Goal: Find specific page/section: Find specific page/section

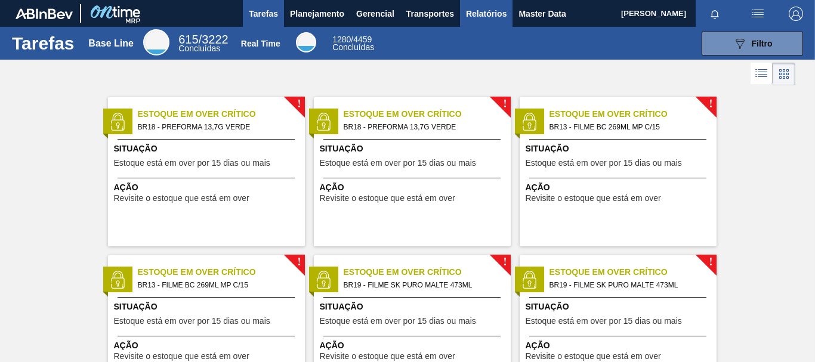
click at [495, 7] on span "Relatórios" at bounding box center [486, 14] width 41 height 14
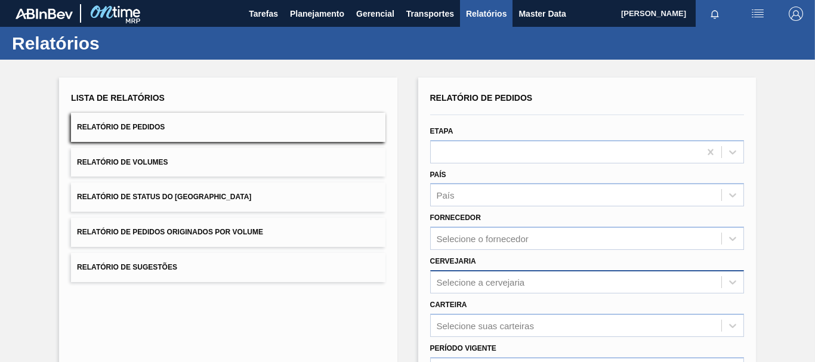
click at [506, 285] on div "Selecione a cervejaria" at bounding box center [587, 281] width 314 height 23
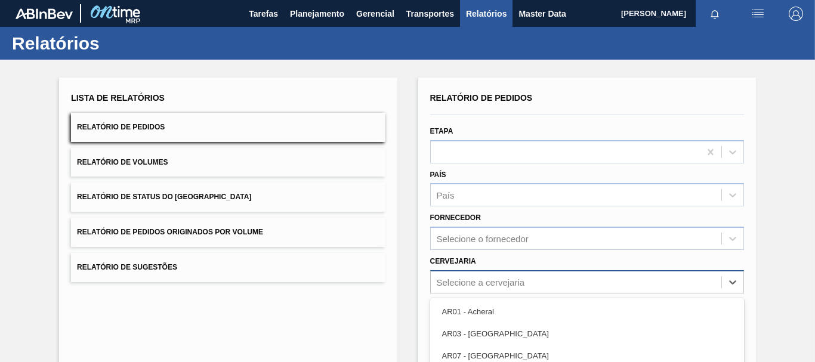
scroll to position [120, 0]
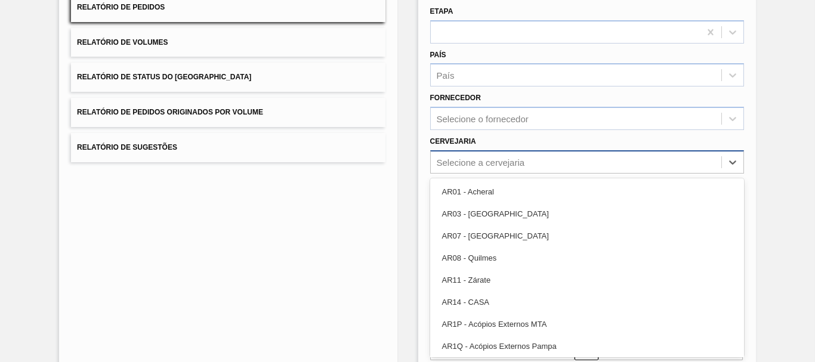
paste input "BRV8"
type input "BRV8"
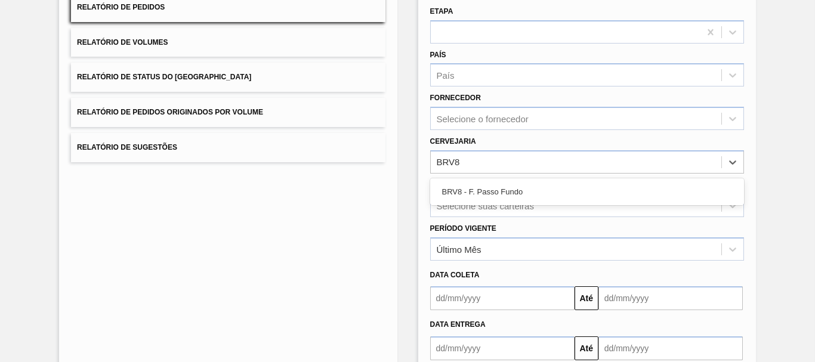
click at [525, 191] on div "BRV8 - F. Passo Fundo" at bounding box center [587, 192] width 314 height 22
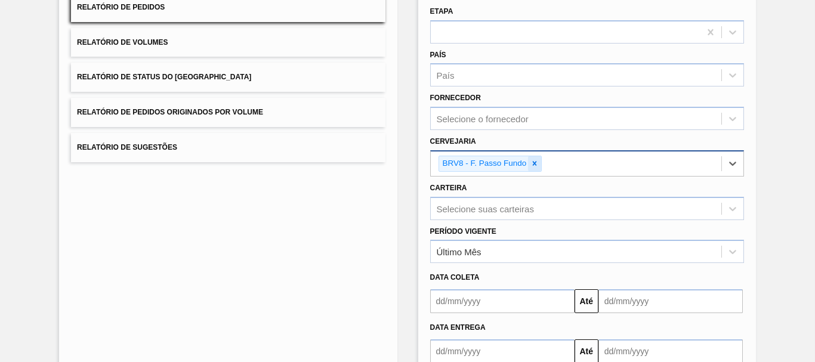
click at [532, 165] on icon at bounding box center [534, 164] width 4 height 4
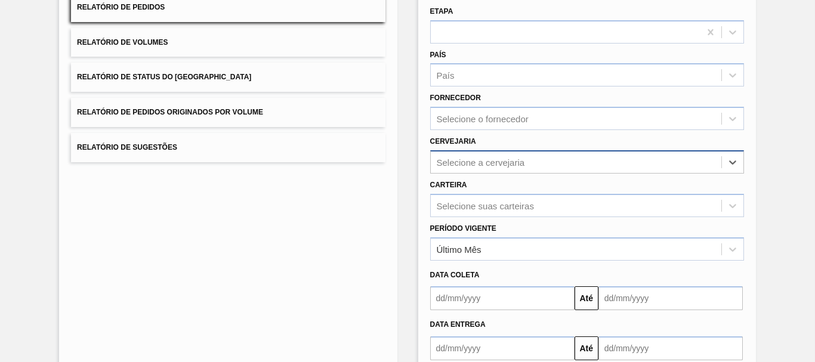
paste input "BRV7"
type input "BRV7"
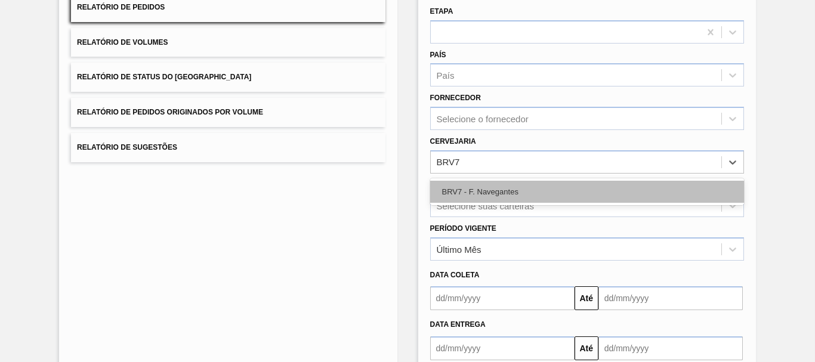
click at [528, 186] on div "BRV7 - F. Navegantes" at bounding box center [587, 192] width 314 height 22
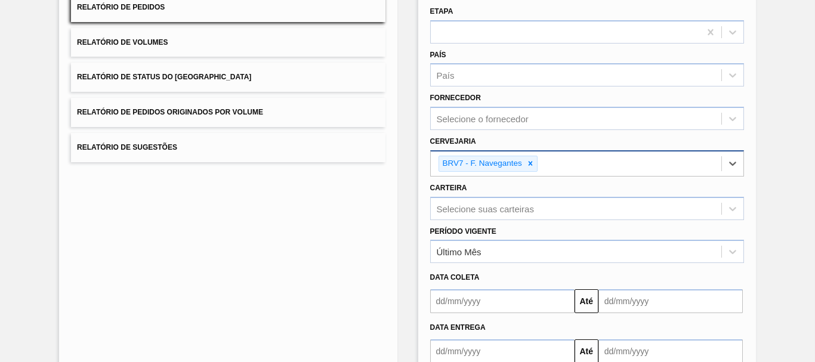
click at [528, 164] on icon at bounding box center [530, 163] width 8 height 8
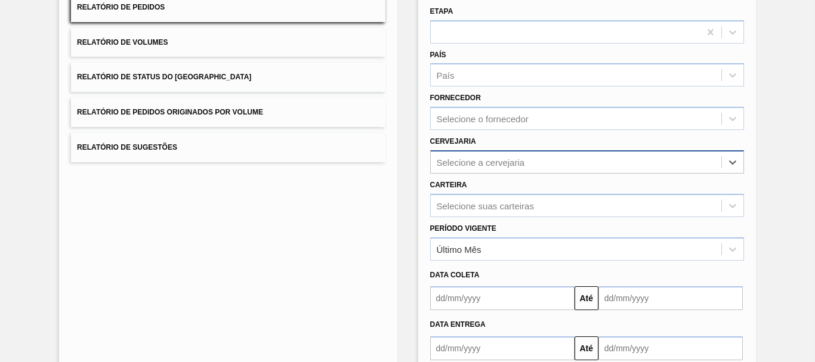
paste input "BRDE"
type input "BRDE"
click at [439, 164] on div "Selecione a cervejaria" at bounding box center [576, 161] width 290 height 17
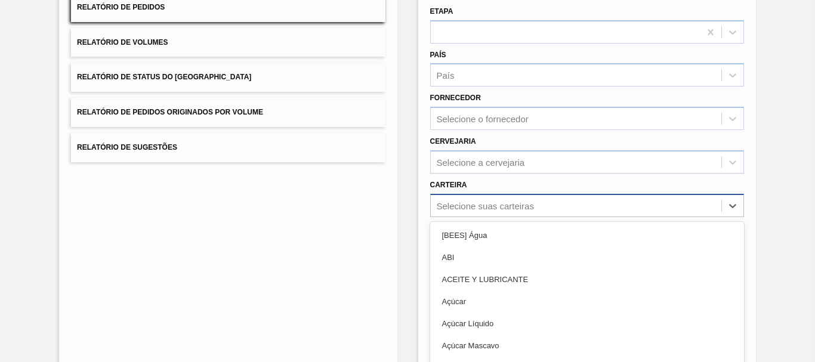
click at [532, 208] on div "option ABI focused, 2 of 101. 101 results available. Use Up and Down to choose …" at bounding box center [587, 205] width 314 height 23
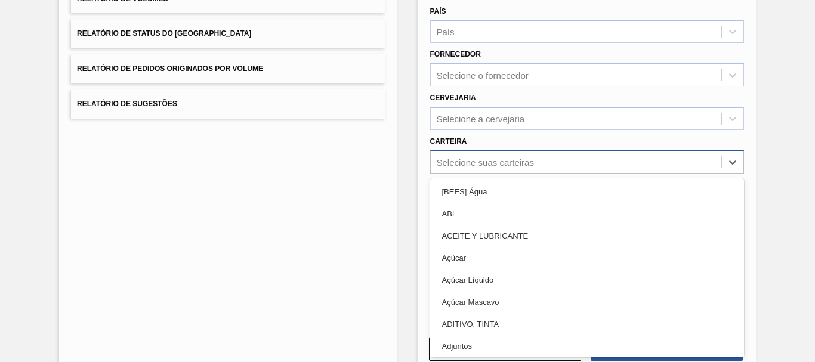
paste input "BRBE"
type input "BRBE"
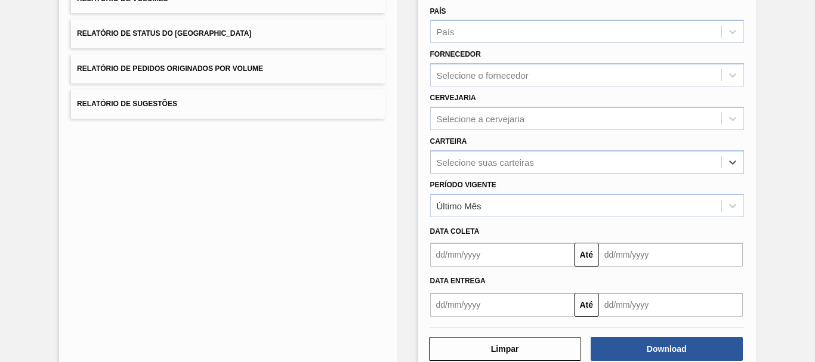
drag, startPoint x: 475, startPoint y: 159, endPoint x: 376, endPoint y: 159, distance: 99.6
click at [376, 159] on div "Lista de Relatórios Relatório de Pedidos Relatório de Volumes Relatório de Stat…" at bounding box center [407, 142] width 815 height 493
click at [476, 116] on div "Selecione a cervejaria" at bounding box center [480, 118] width 88 height 10
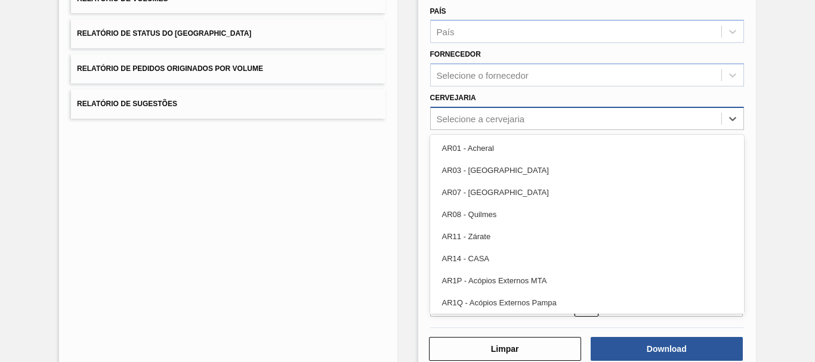
paste input "BRBD"
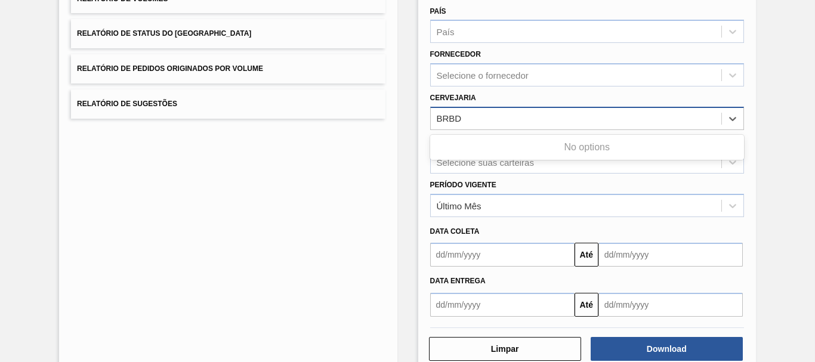
type input "BRBD"
paste input "BRA6"
type input "BRA6"
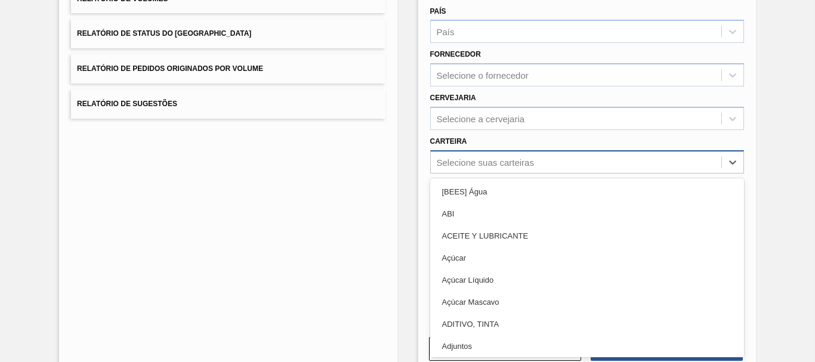
click at [494, 157] on div "Selecione suas carteiras" at bounding box center [484, 162] width 97 height 10
paste input "BR24"
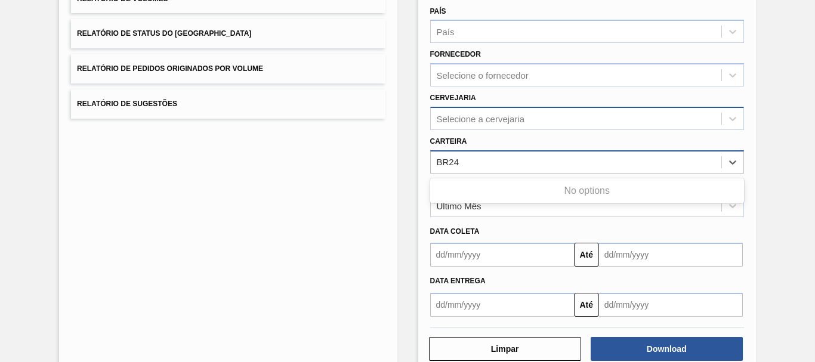
type input "BR24"
click at [493, 114] on div "Selecione a cervejaria" at bounding box center [480, 118] width 88 height 10
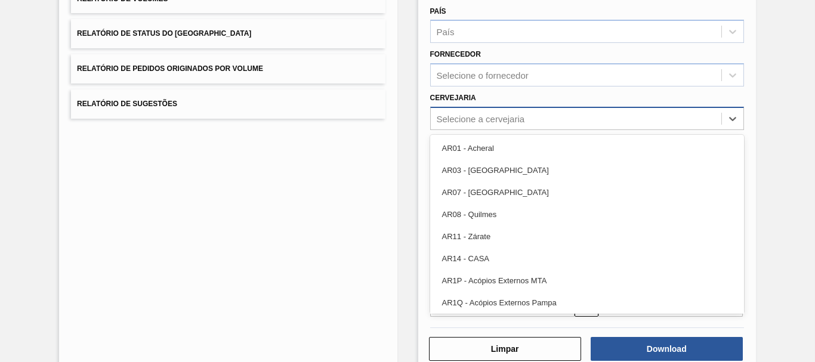
paste input "BR24"
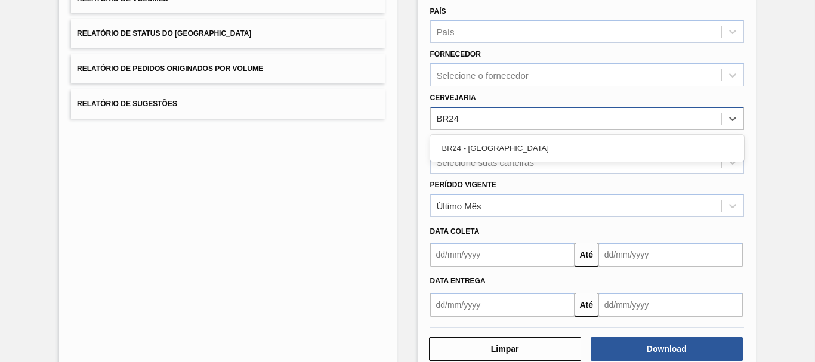
type input "BR24"
click at [411, 152] on div "Lista de Relatórios Relatório de Pedidos Relatório de Volumes Relatório de Stat…" at bounding box center [407, 142] width 815 height 493
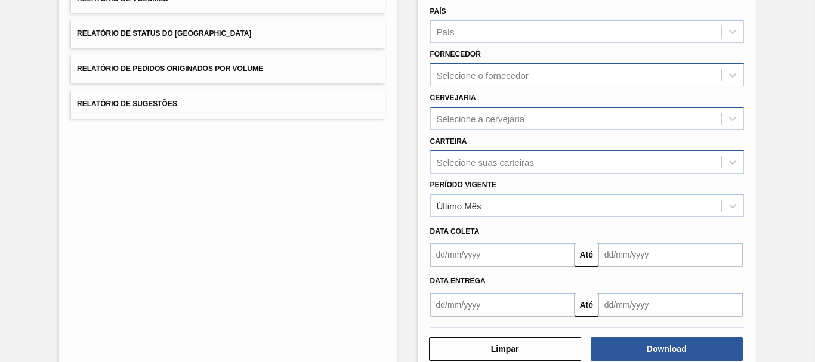
click at [484, 76] on div "Selecione o fornecedor" at bounding box center [482, 75] width 92 height 10
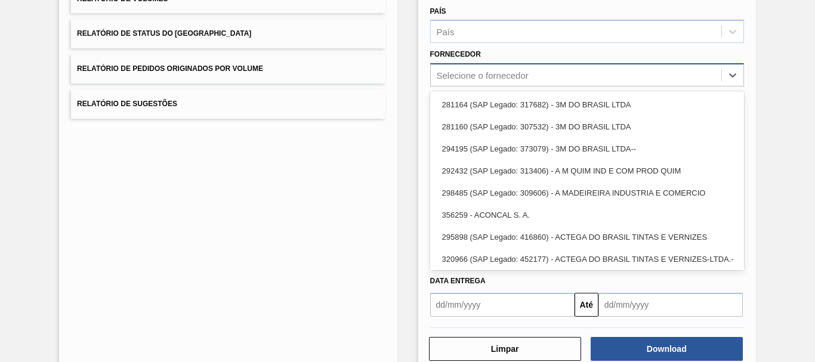
paste input "BR23"
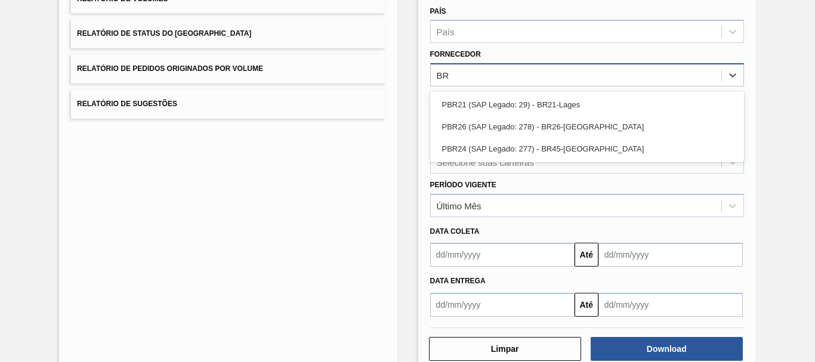
type input "B"
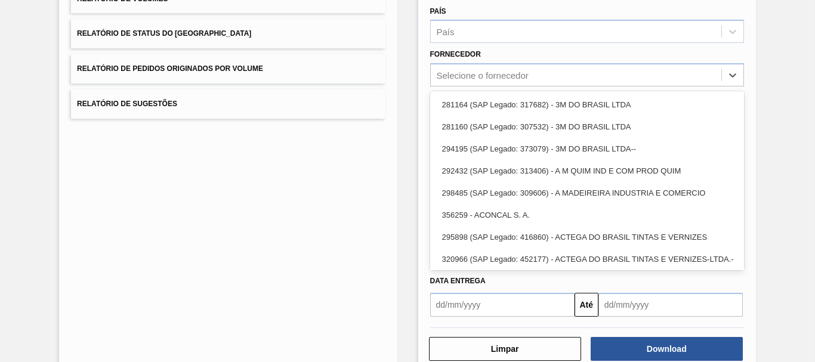
click at [414, 85] on div "Lista de Relatórios Relatório de Pedidos Relatório de Volumes Relatório de Stat…" at bounding box center [407, 142] width 815 height 493
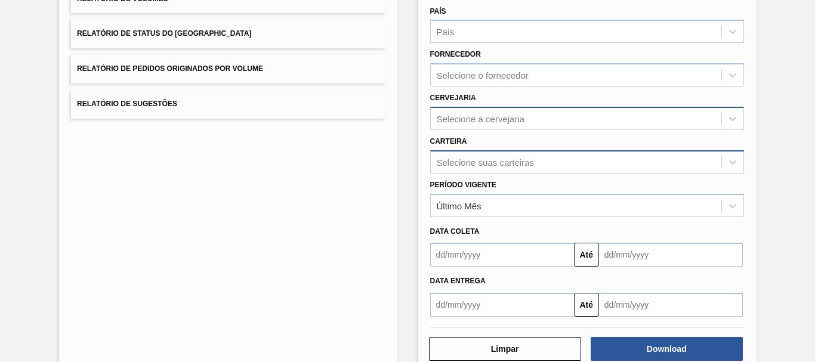
click at [471, 159] on div "Selecione suas carteiras" at bounding box center [484, 162] width 97 height 10
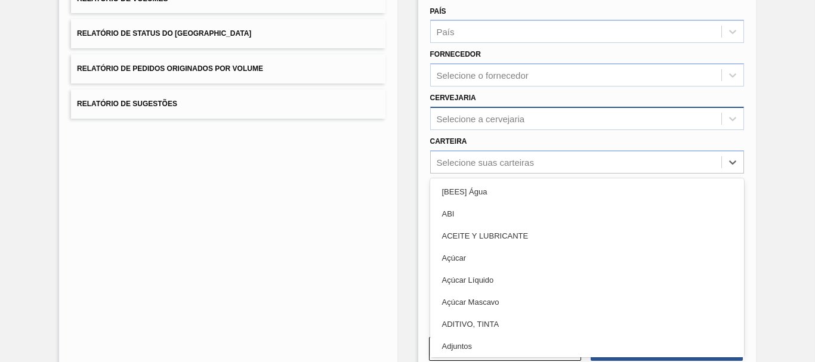
click at [407, 135] on div "Lista de Relatórios Relatório de Pedidos Relatório de Volumes Relatório de Stat…" at bounding box center [407, 142] width 815 height 493
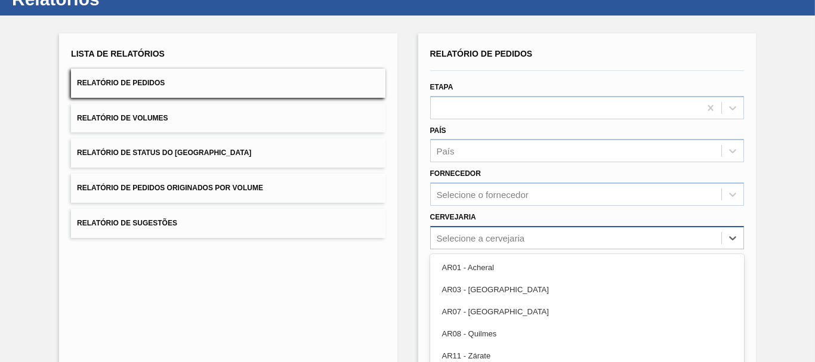
click at [475, 237] on div "option BRV7 - F. Navegantes, deselected. option AR07 - [GEOGRAPHIC_DATA] focuse…" at bounding box center [587, 237] width 314 height 23
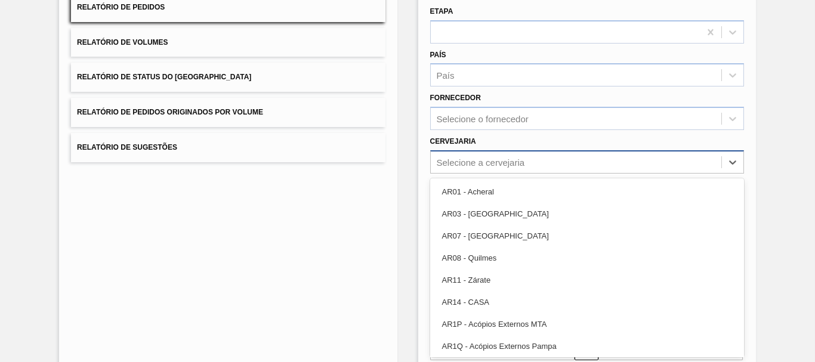
paste input "BR23"
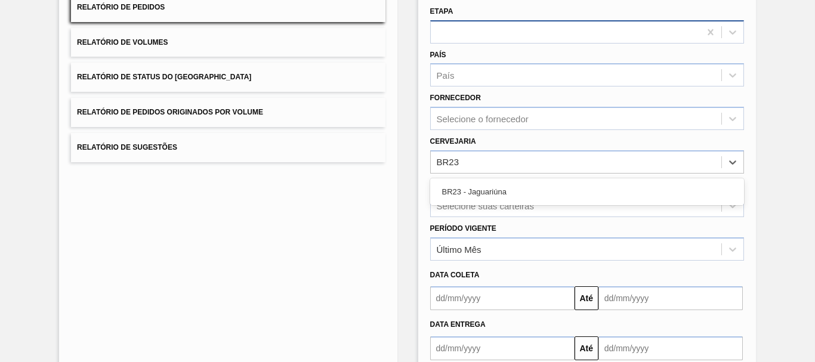
type input "BR23"
